Goal: Task Accomplishment & Management: Use online tool/utility

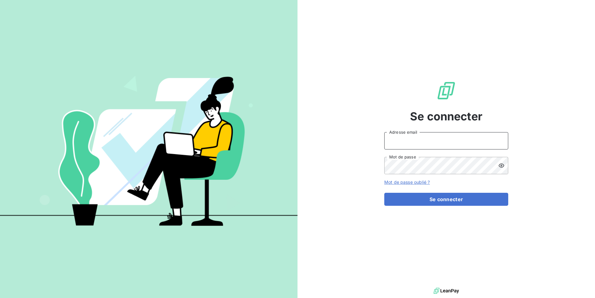
click at [392, 145] on input "Adresse email" at bounding box center [446, 140] width 124 height 17
paste input "graitecusa"
type input "admin@graitecusa"
click at [384, 193] on button "Se connecter" at bounding box center [446, 199] width 124 height 13
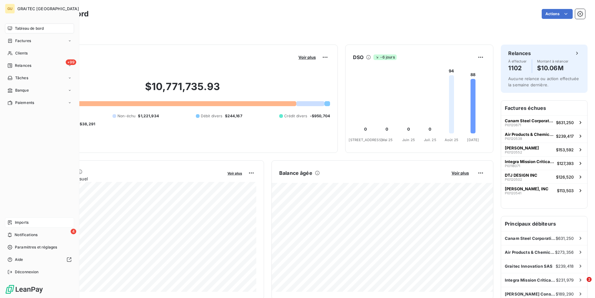
click at [21, 223] on span "Imports" at bounding box center [22, 223] width 14 height 6
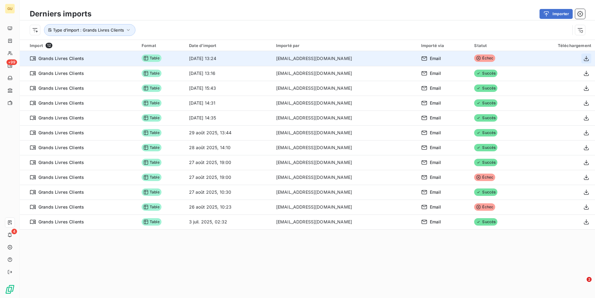
click at [588, 60] on icon "button" at bounding box center [586, 58] width 6 height 6
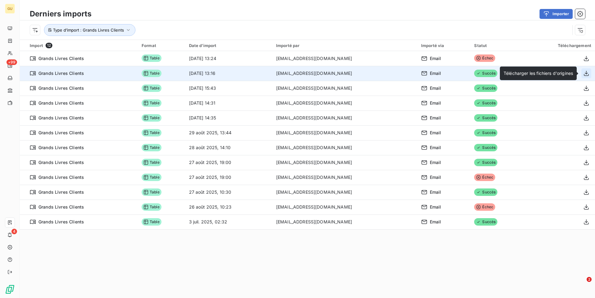
click at [586, 75] on icon "button" at bounding box center [586, 73] width 6 height 6
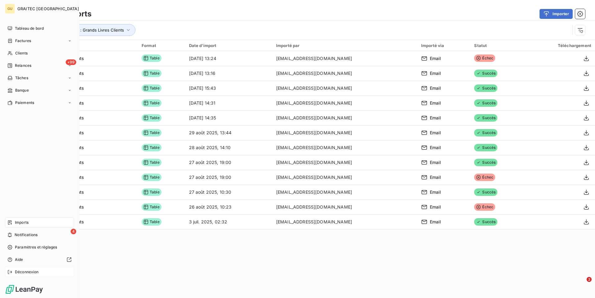
click at [21, 272] on span "Déconnexion" at bounding box center [27, 272] width 24 height 6
